Goal: Task Accomplishment & Management: Complete application form

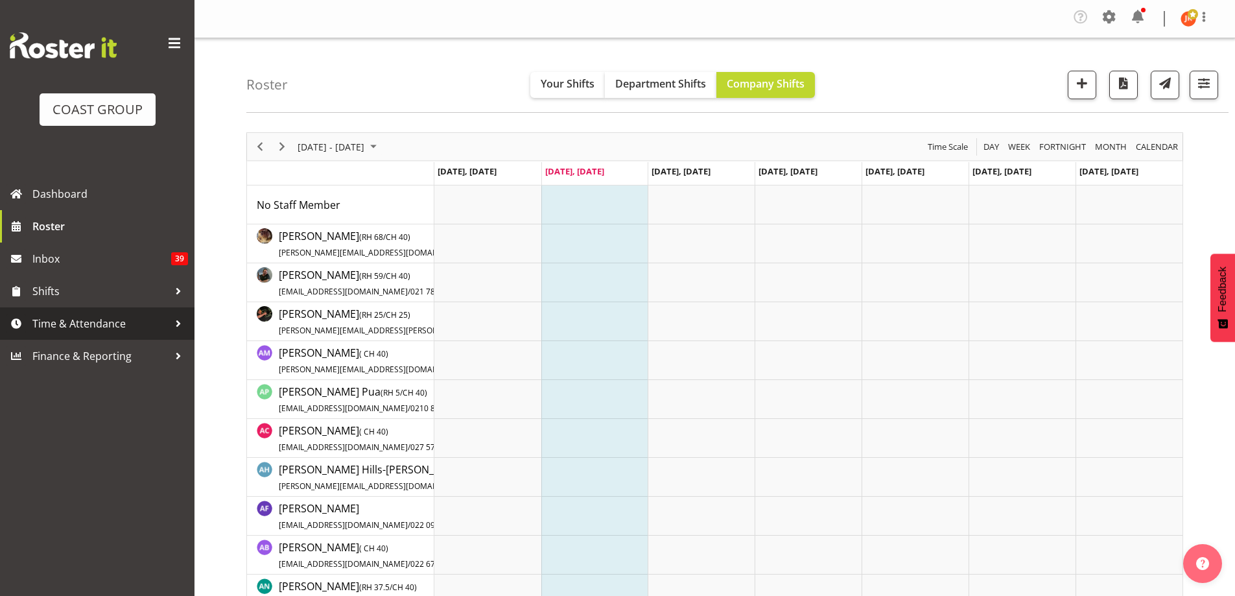
click at [71, 322] on span "Time & Attendance" at bounding box center [100, 323] width 136 height 19
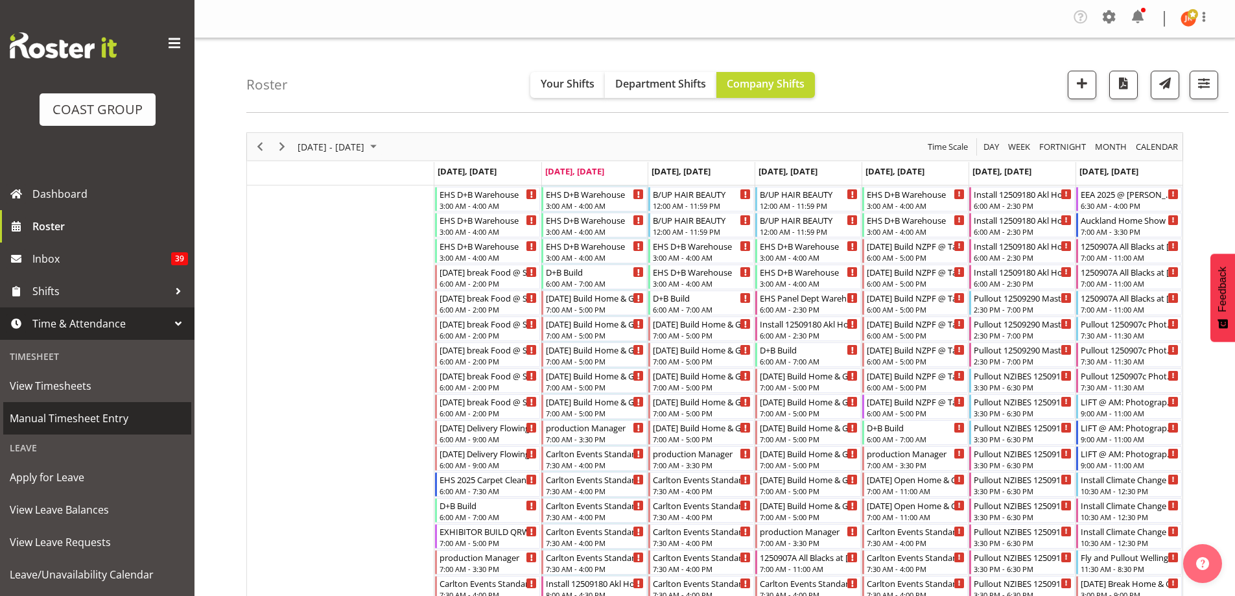
click at [82, 411] on span "Manual Timesheet Entry" at bounding box center [97, 417] width 175 height 19
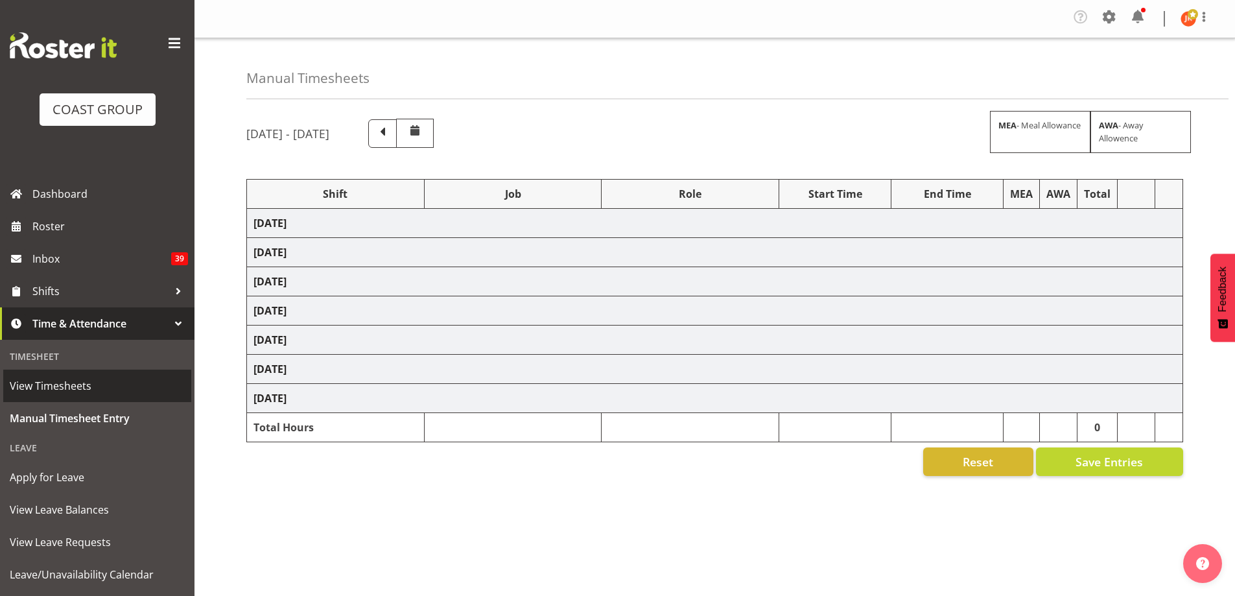
select select "24997"
select select "10286"
select select "39823"
select select "69"
select select "40079"
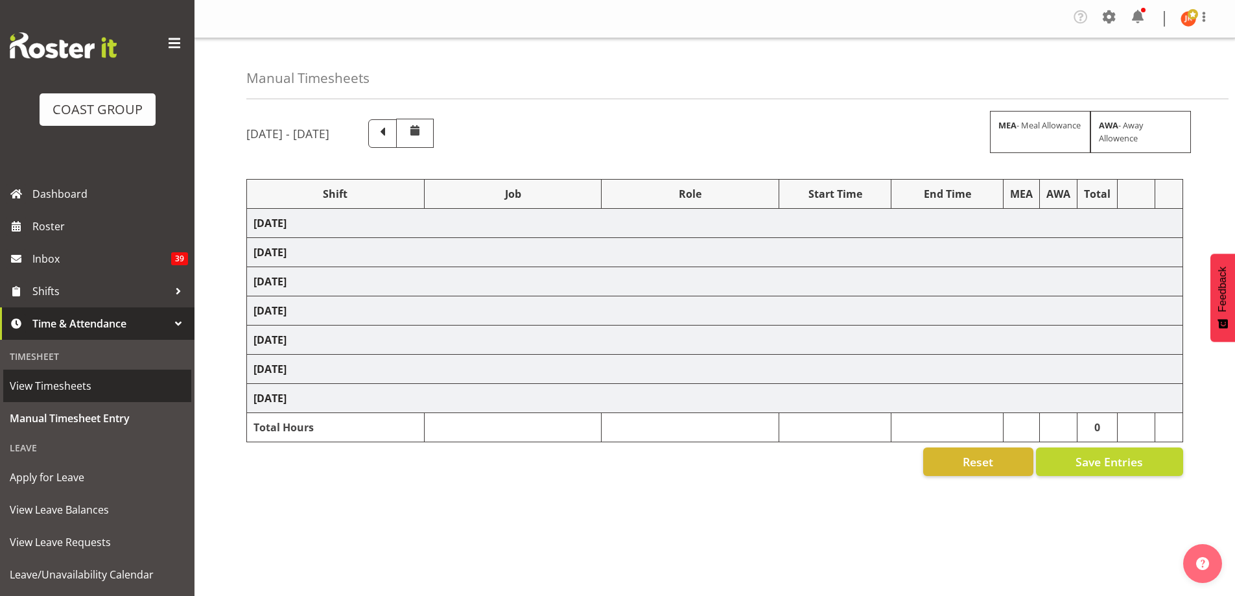
select select "10286"
select select "39823"
select select "69"
select select "39823"
select select "69"
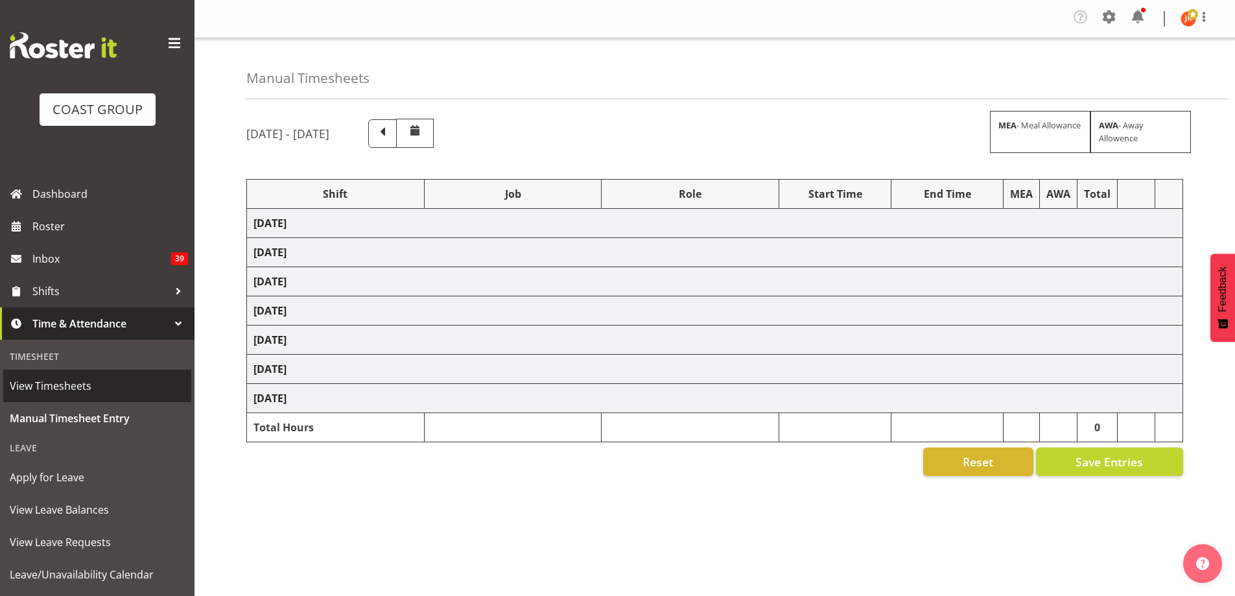
select select "24997"
select select "9630"
select select "24997"
select select "9630"
select select "39823"
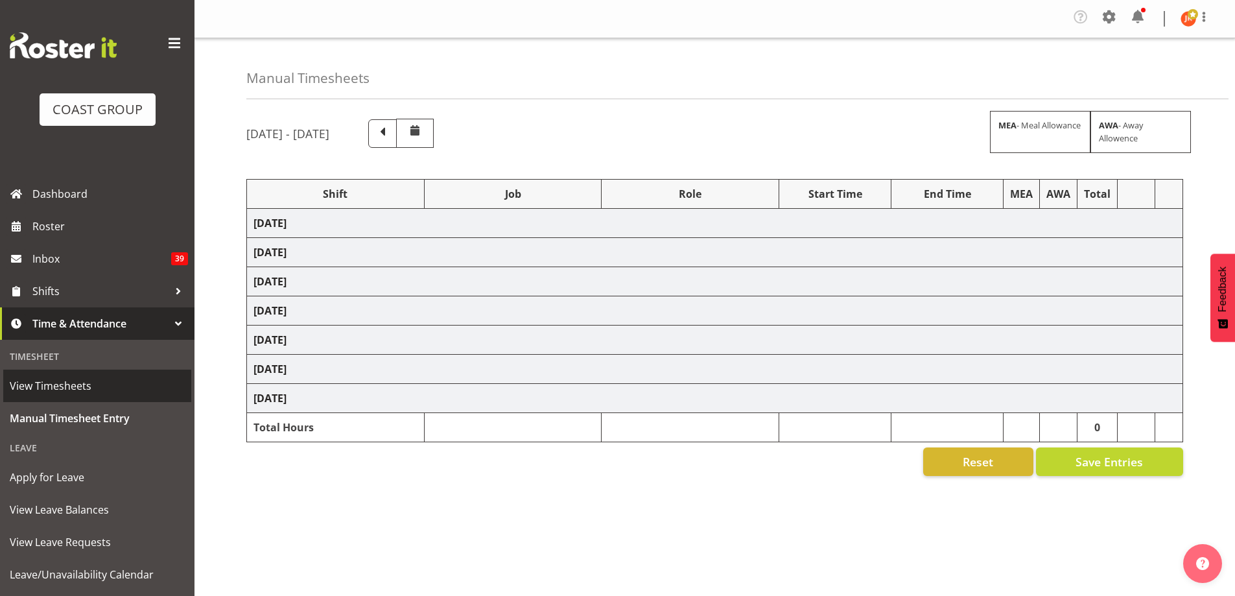
select select "69"
select select "24997"
select select "9321"
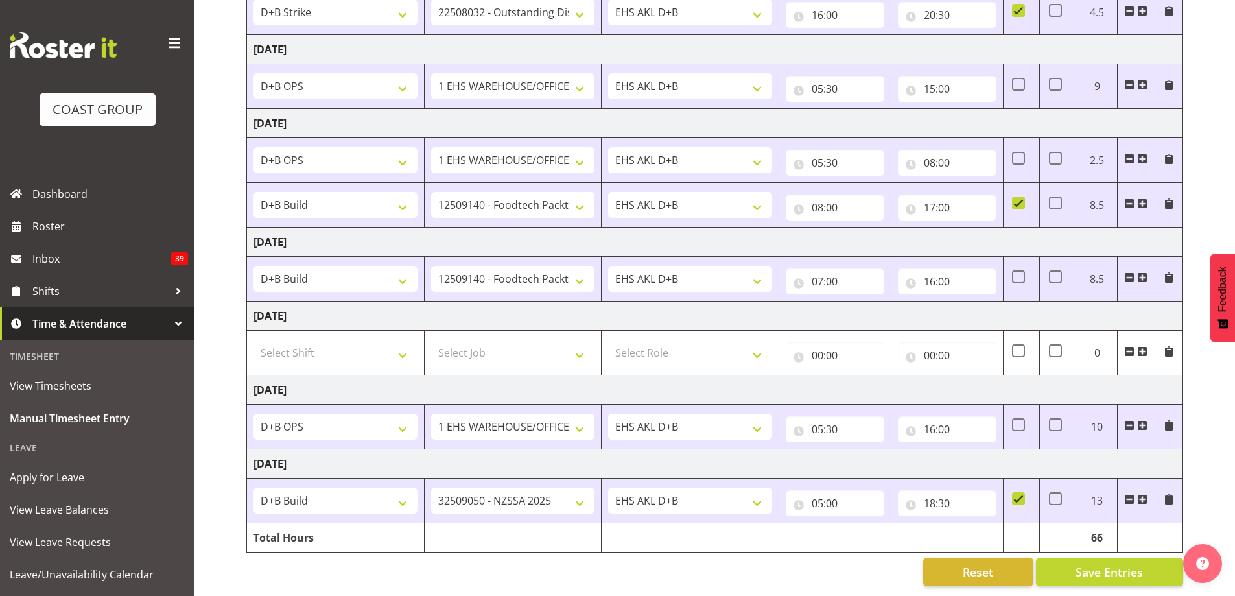
scroll to position [347, 0]
click at [1142, 494] on span at bounding box center [1142, 499] width 10 height 10
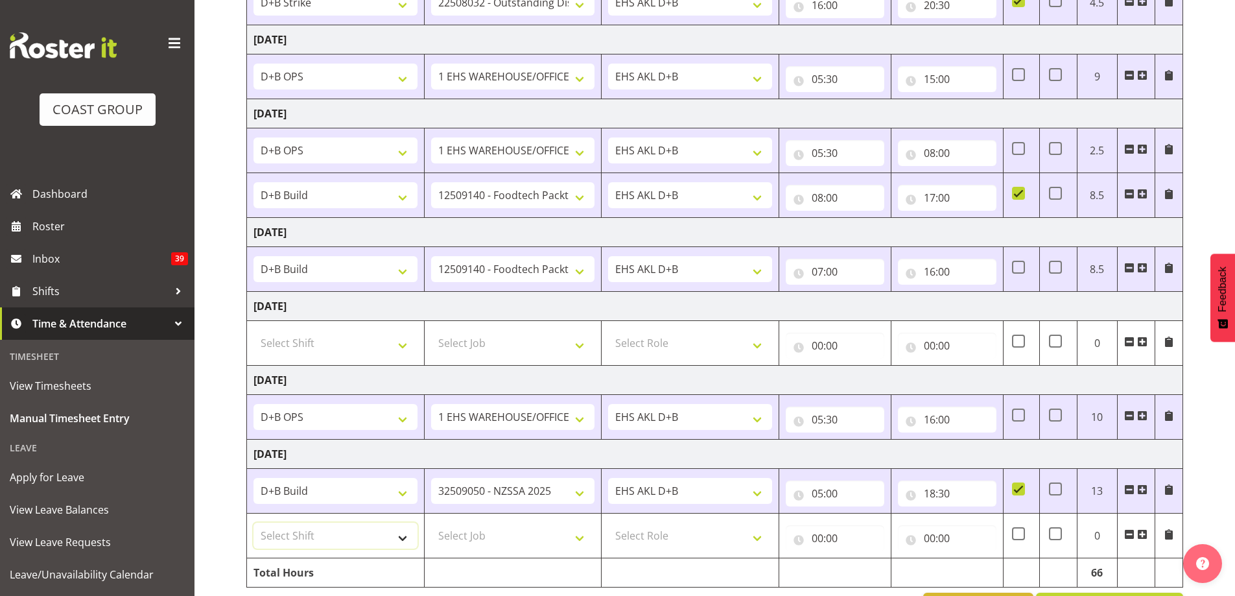
click at [406, 535] on select "Select Shift # Fieldays--[GEOGRAPHIC_DATA]. # Install Hutchwilco Boat Show at […" at bounding box center [336, 536] width 164 height 26
select select "24997"
click at [254, 523] on select "Select Shift # Fieldays--[GEOGRAPHIC_DATA]. # Install Hutchwilco Boat Show at […" at bounding box center [336, 536] width 164 height 26
click at [528, 542] on select "Select Job 1 Carlton Events 1 [PERSON_NAME][GEOGRAPHIC_DATA] 1 [PERSON_NAME][GE…" at bounding box center [513, 536] width 164 height 26
select select "9321"
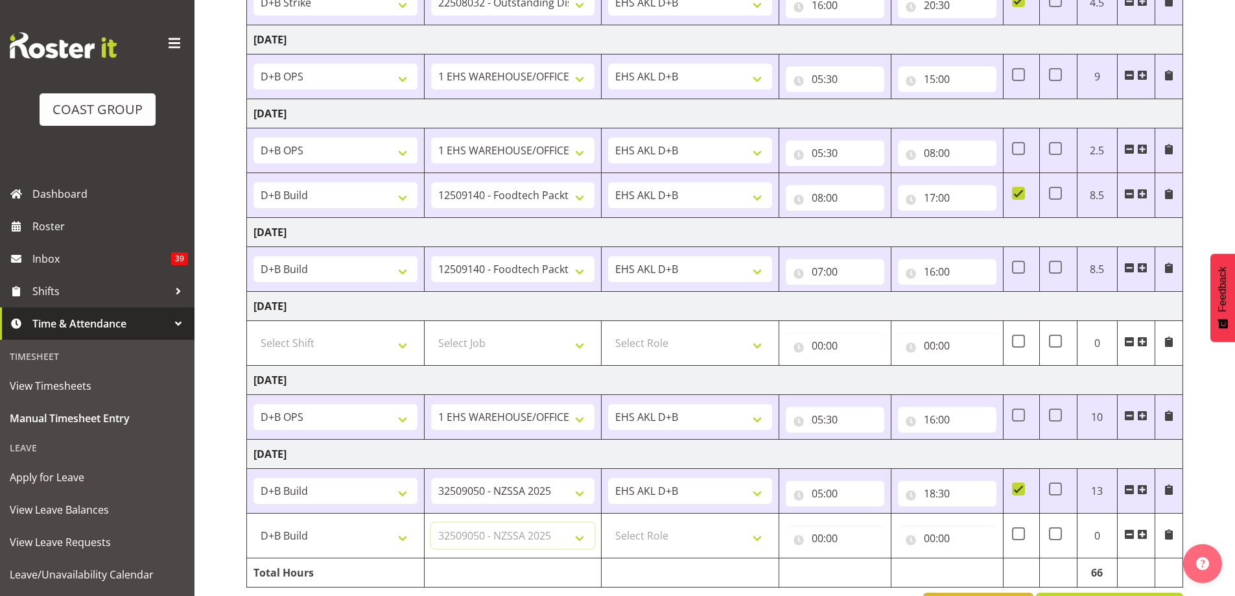
click at [431, 523] on select "Select Job 1 Carlton Events 1 [PERSON_NAME][GEOGRAPHIC_DATA] 1 [PERSON_NAME][GE…" at bounding box center [513, 536] width 164 height 26
click at [709, 539] on select "Select Role EHS AKL D+B" at bounding box center [690, 536] width 164 height 26
select select "194"
click at [608, 523] on select "Select Role EHS AKL D+B" at bounding box center [690, 536] width 164 height 26
click at [819, 537] on input "00:00" at bounding box center [835, 538] width 99 height 26
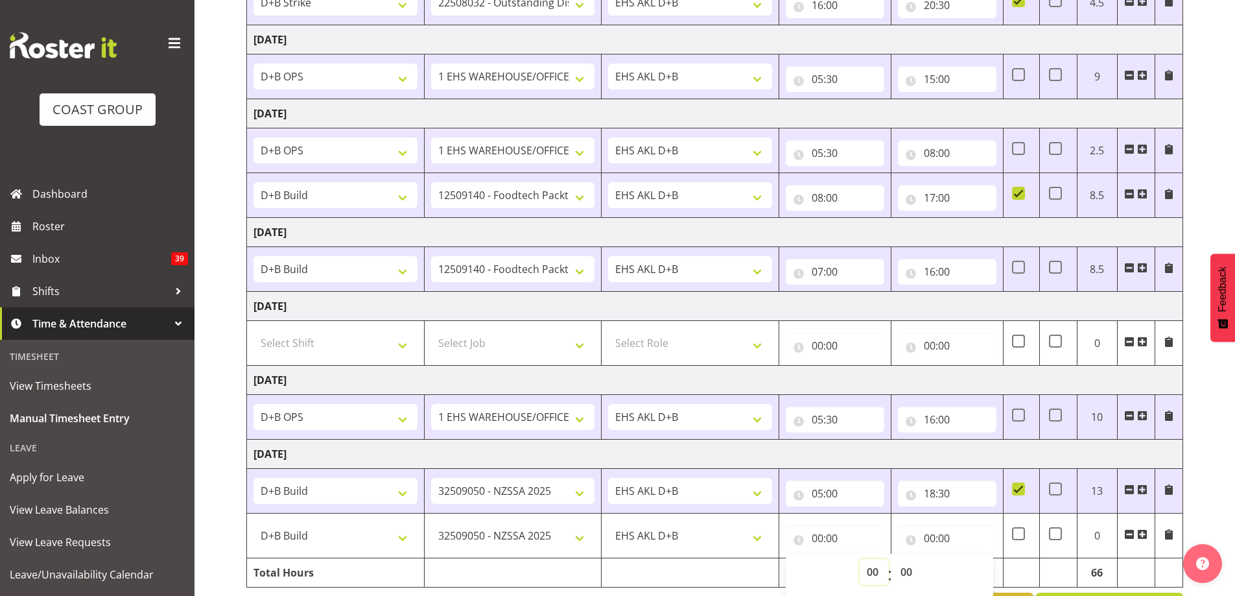
click at [877, 572] on select "00 01 02 03 04 05 06 07 08 09 10 11 12 13 14 15 16 17 18 19 20 21 22 23" at bounding box center [874, 572] width 29 height 26
select select "6"
click at [860, 559] on select "00 01 02 03 04 05 06 07 08 09 10 11 12 13 14 15 16 17 18 19 20 21 22 23" at bounding box center [874, 572] width 29 height 26
type input "06:00"
click at [929, 537] on input "00:00" at bounding box center [947, 538] width 99 height 26
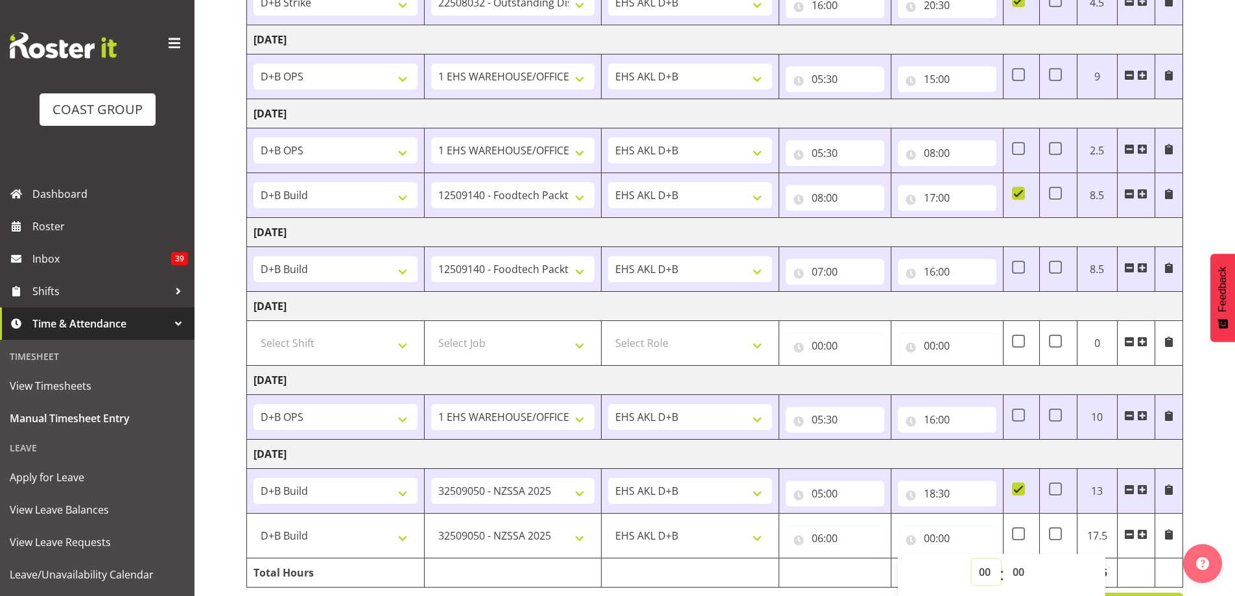
click at [982, 569] on select "00 01 02 03 04 05 06 07 08 09 10 11 12 13 14 15 16 17 18 19 20 21 22 23" at bounding box center [986, 572] width 29 height 26
select select "18"
click at [972, 559] on select "00 01 02 03 04 05 06 07 08 09 10 11 12 13 14 15 16 17 18 19 20 21 22 23" at bounding box center [986, 572] width 29 height 26
type input "18:00"
click at [1019, 572] on select "00 01 02 03 04 05 06 07 08 09 10 11 12 13 14 15 16 17 18 19 20 21 22 23 24 25 2…" at bounding box center [1020, 572] width 29 height 26
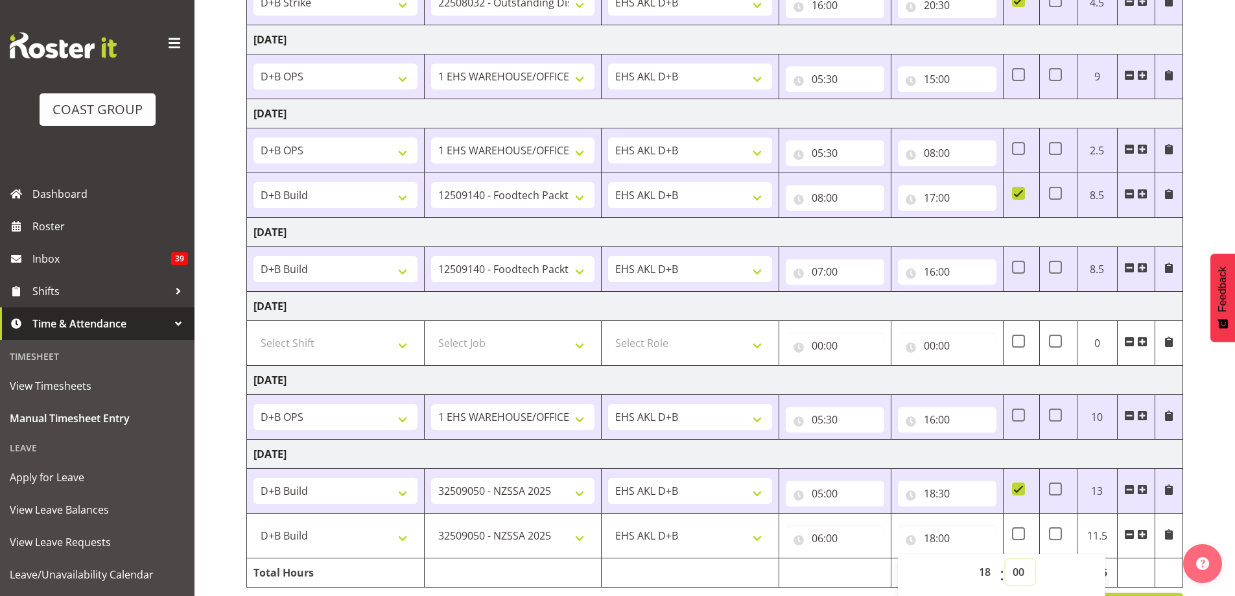
select select "30"
click at [1006, 559] on select "00 01 02 03 04 05 06 07 08 09 10 11 12 13 14 15 16 17 18 19 20 21 22 23 24 25 2…" at bounding box center [1020, 572] width 29 height 26
type input "18:30"
click at [821, 495] on input "05:00" at bounding box center [835, 493] width 99 height 26
click at [928, 493] on input "18:30" at bounding box center [947, 493] width 99 height 26
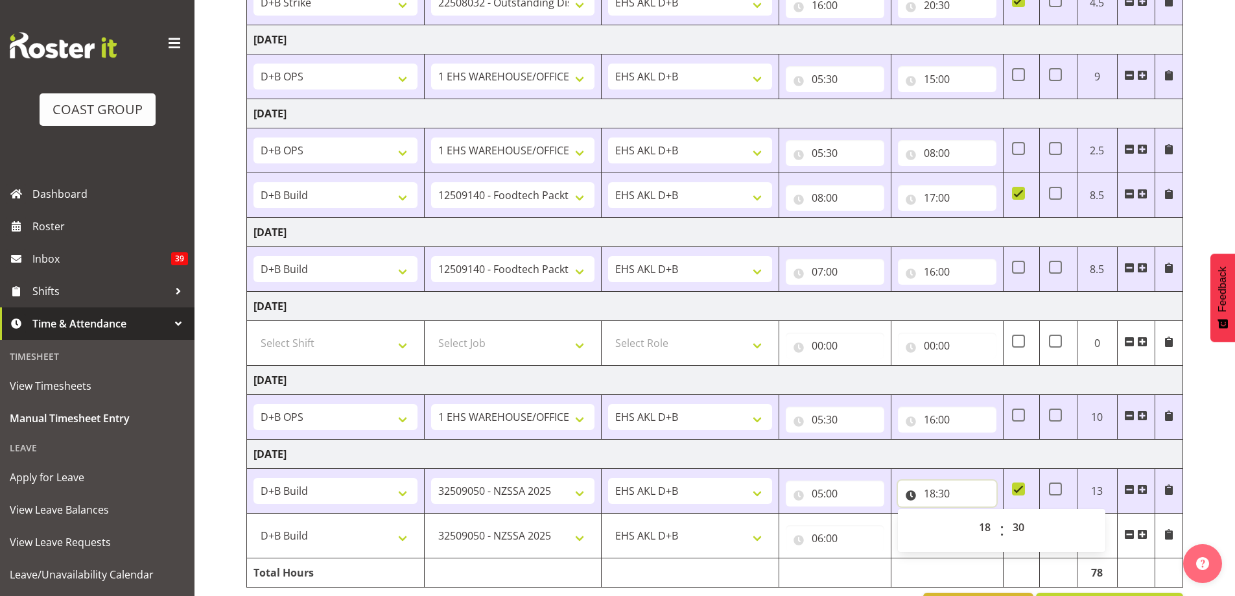
click at [928, 493] on input "18:30" at bounding box center [947, 493] width 99 height 26
click at [936, 535] on input "18:30" at bounding box center [947, 538] width 99 height 26
click at [933, 495] on input "18:30" at bounding box center [947, 493] width 99 height 26
click at [985, 529] on select "00 01 02 03 04 05 06 07 08 09 10 11 12 13 14 15 16 17 18 19 20 21 22 23" at bounding box center [986, 527] width 29 height 26
select select "6"
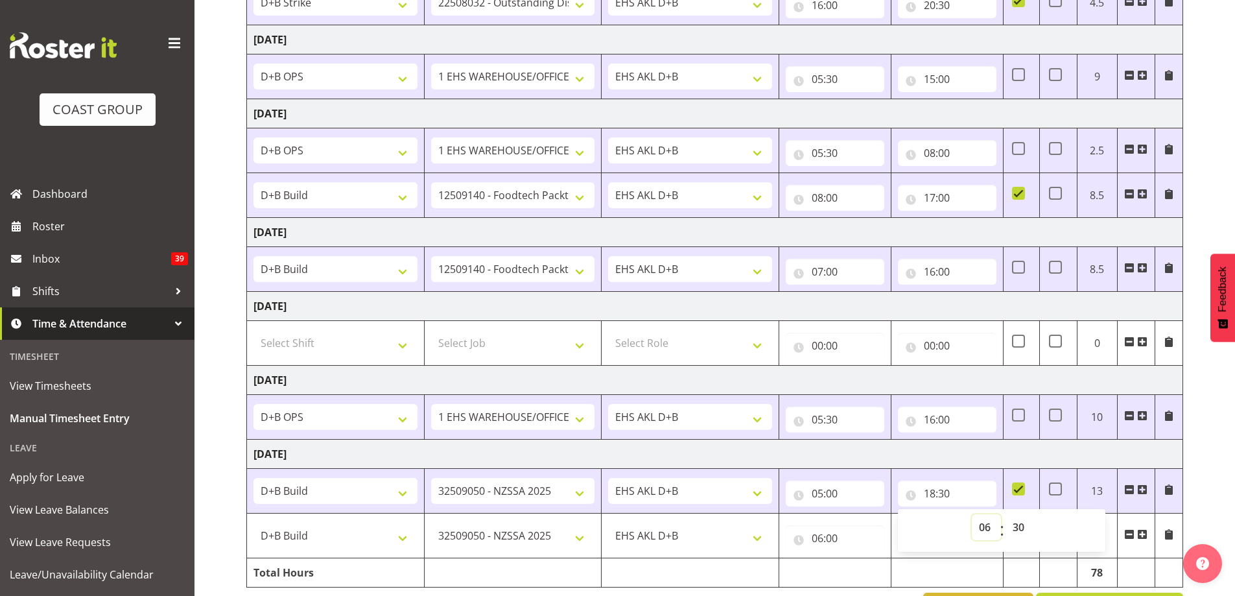
click at [972, 514] on select "00 01 02 03 04 05 06 07 08 09 10 11 12 13 14 15 16 17 18 19 20 21 22 23" at bounding box center [986, 527] width 29 height 26
type input "06:30"
click at [1017, 526] on select "00 01 02 03 04 05 06 07 08 09 10 11 12 13 14 15 16 17 18 19 20 21 22 23 24 25 2…" at bounding box center [1020, 527] width 29 height 26
select select "0"
click at [1006, 514] on select "00 01 02 03 04 05 06 07 08 09 10 11 12 13 14 15 16 17 18 19 20 21 22 23 24 25 2…" at bounding box center [1020, 527] width 29 height 26
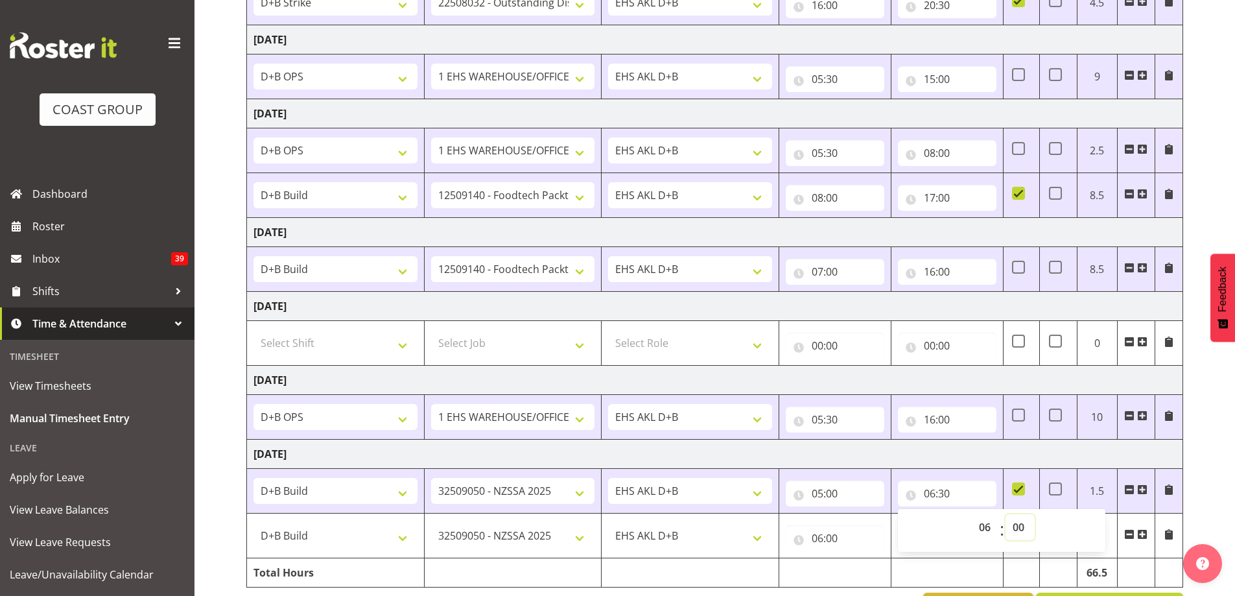
type input "06:00"
click at [577, 490] on select "1 Carlton Events 1 [PERSON_NAME] 1 [PERSON_NAME][GEOGRAPHIC_DATA] 1 EHS WAREHOU…" at bounding box center [513, 491] width 164 height 26
select select "69"
click at [431, 478] on select "1 Carlton Events 1 [PERSON_NAME] 1 [PERSON_NAME][GEOGRAPHIC_DATA] 1 EHS WAREHOU…" at bounding box center [513, 491] width 164 height 26
click at [400, 499] on select "# Fieldays--[GEOGRAPHIC_DATA]. # Install Hutchwilco Boat Show at [GEOGRAPHIC_DA…" at bounding box center [336, 491] width 164 height 26
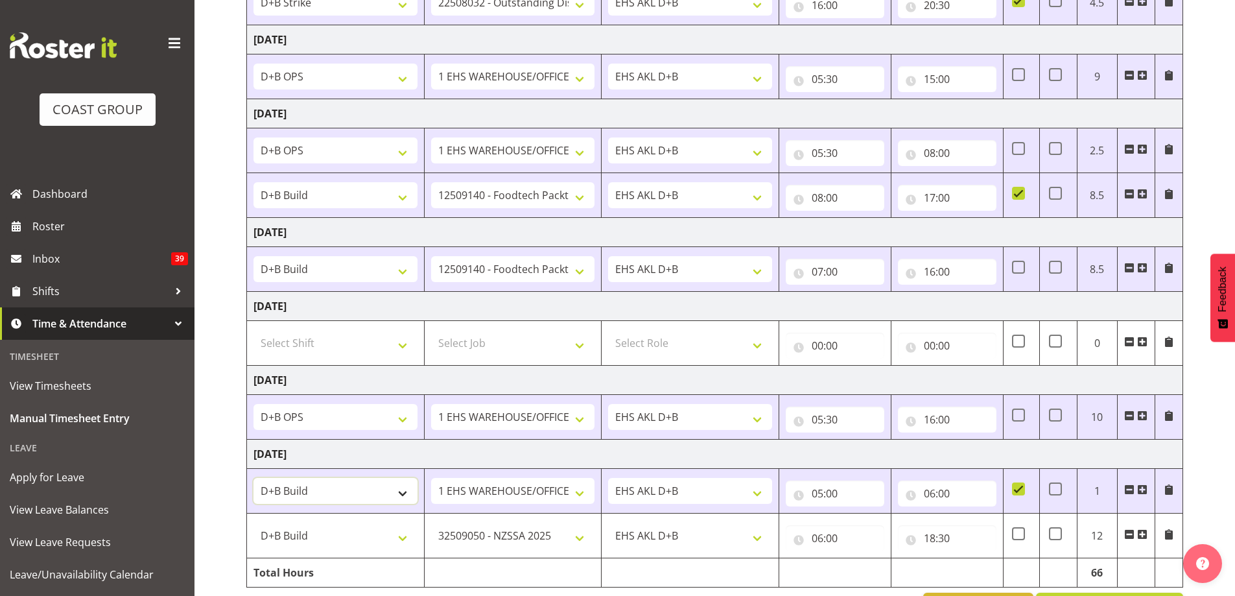
select select "39823"
click at [254, 478] on select "# Fieldays--[GEOGRAPHIC_DATA]. # Install Hutchwilco Boat Show at [GEOGRAPHIC_DA…" at bounding box center [336, 491] width 164 height 26
click at [1020, 538] on span at bounding box center [1018, 533] width 13 height 13
click at [1020, 538] on input "checkbox" at bounding box center [1016, 534] width 8 height 8
checkbox input "true"
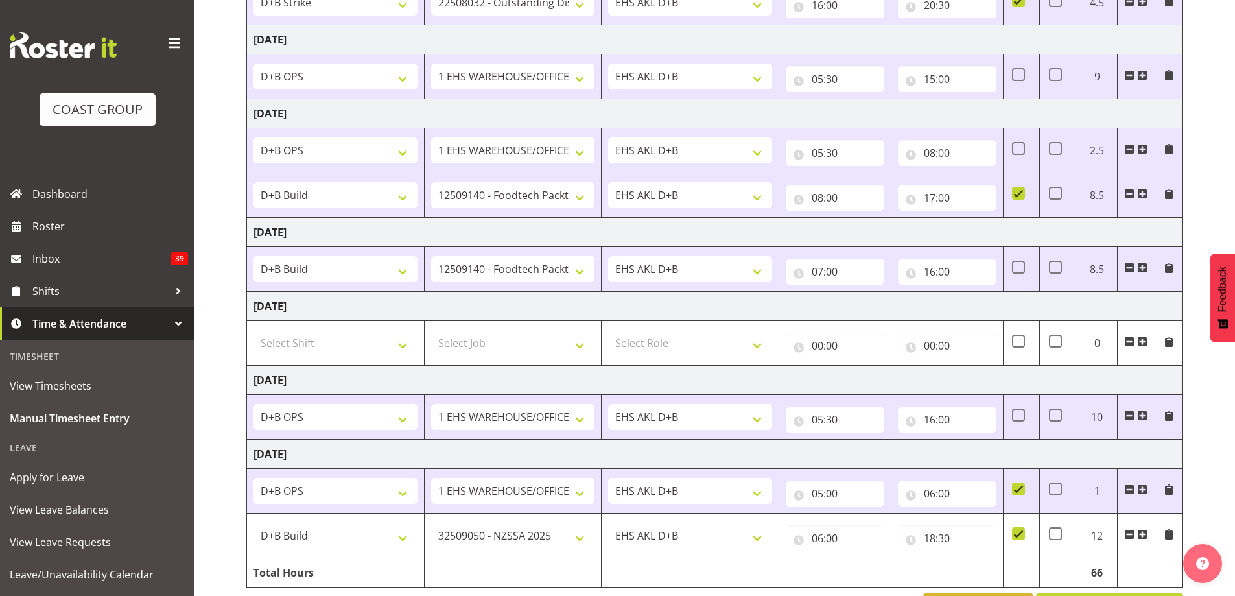
click at [1018, 490] on span at bounding box center [1018, 488] width 13 height 13
click at [1018, 490] on input "checkbox" at bounding box center [1016, 489] width 8 height 8
checkbox input "false"
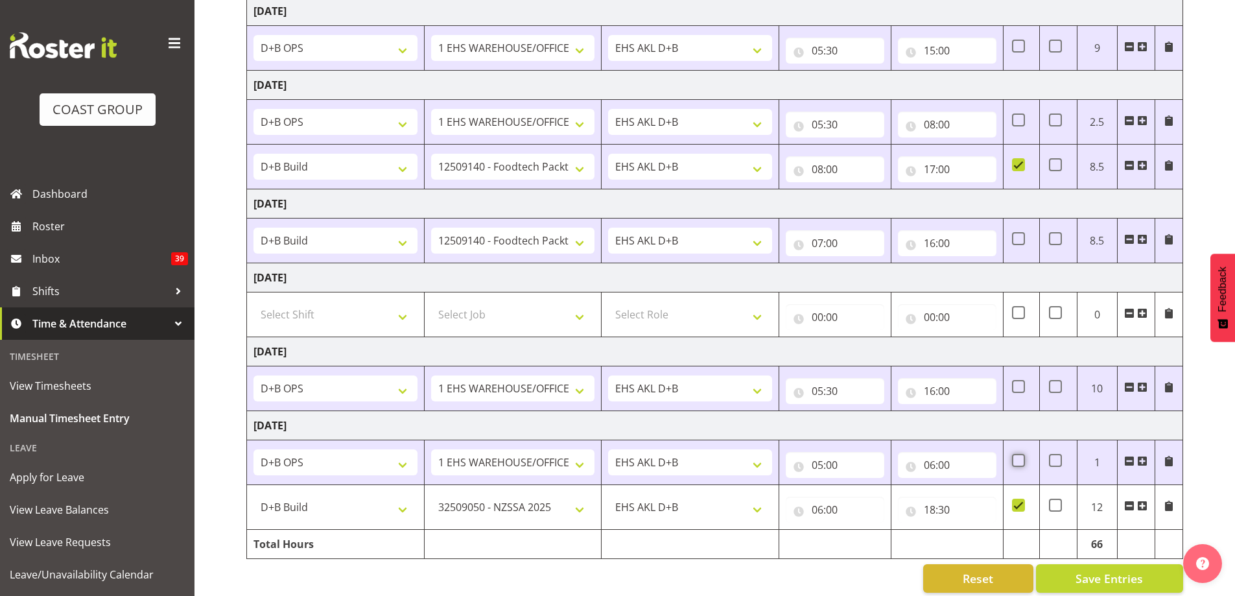
scroll to position [392, 0]
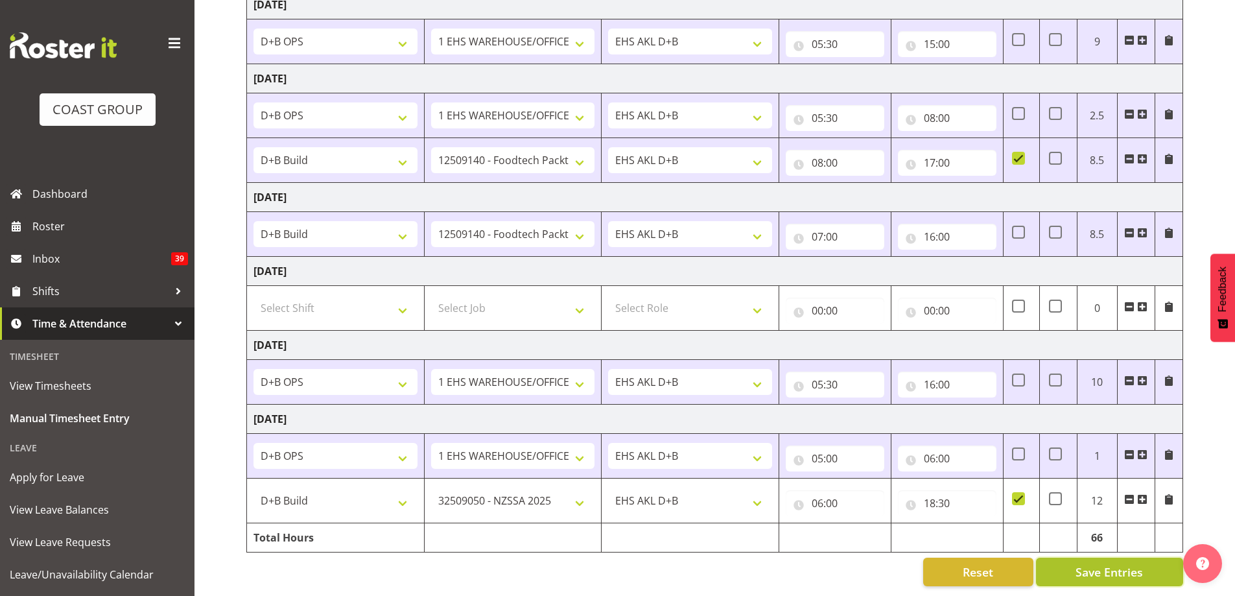
click at [1082, 563] on span "Save Entries" at bounding box center [1109, 571] width 67 height 17
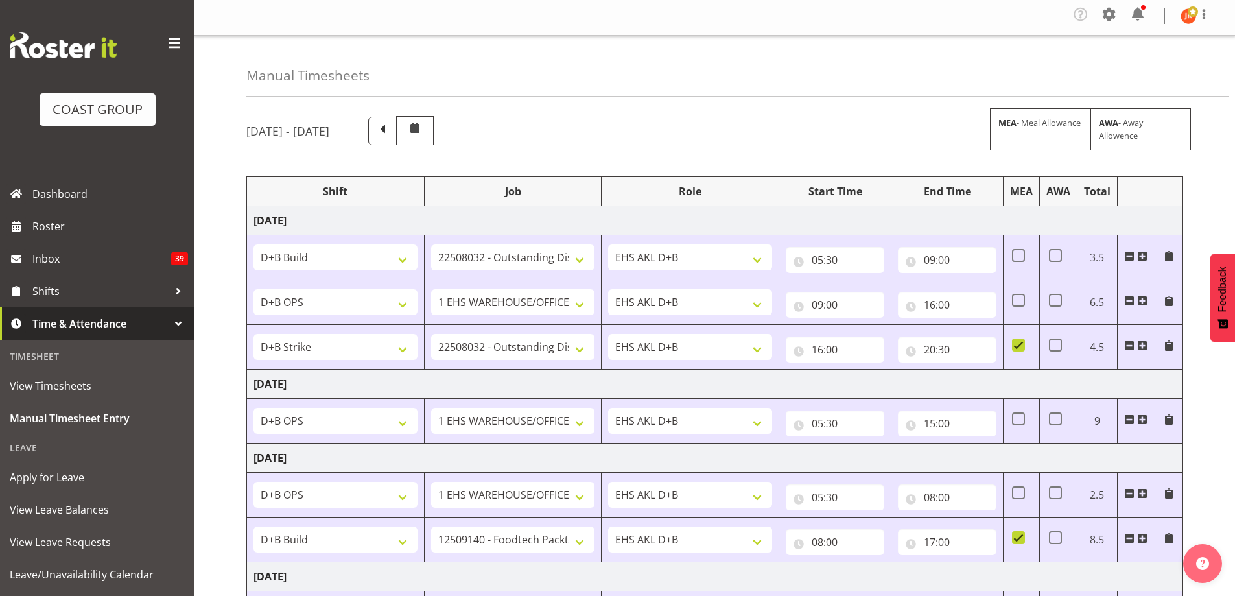
scroll to position [0, 0]
